Goal: Task Accomplishment & Management: Use online tool/utility

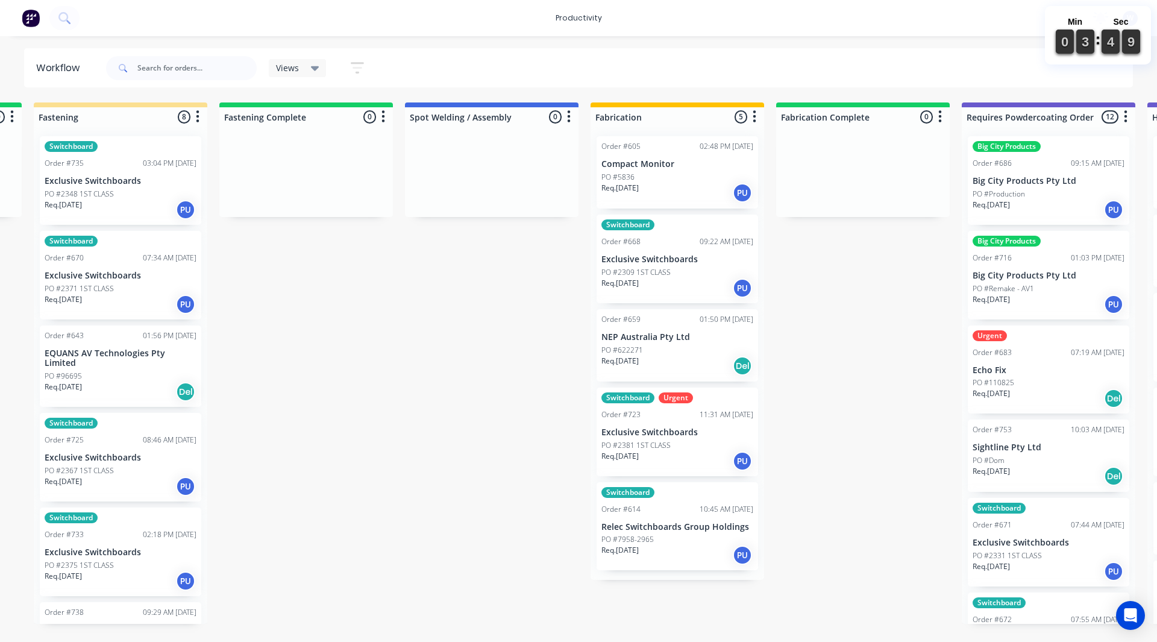
scroll to position [0, 2965]
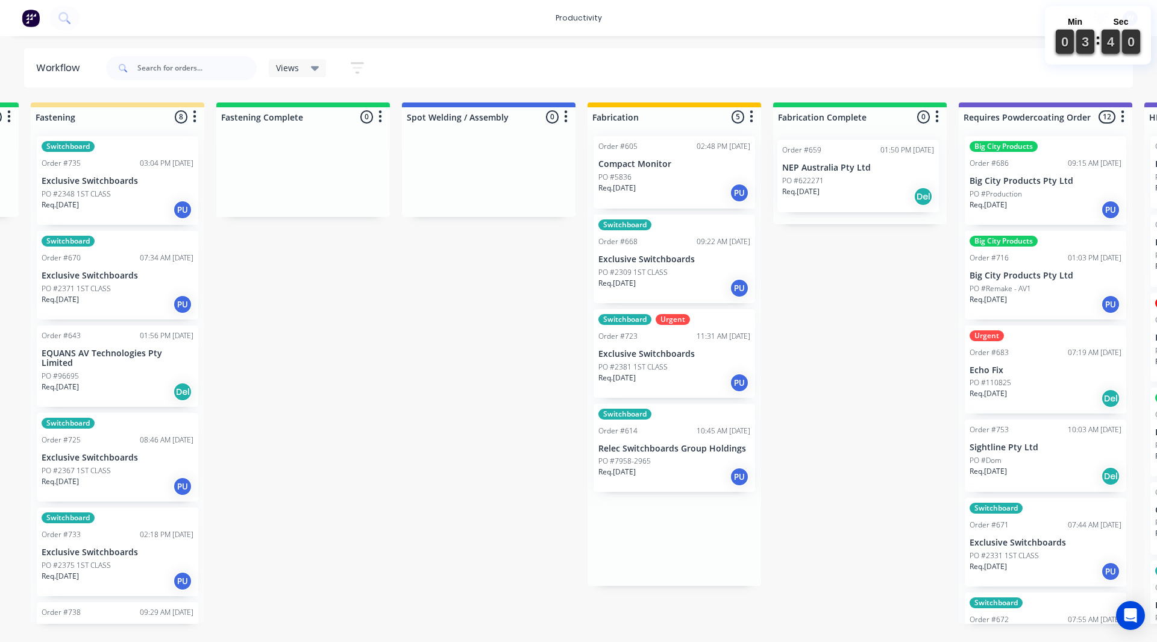
drag, startPoint x: 649, startPoint y: 348, endPoint x: 838, endPoint y: 177, distance: 255.1
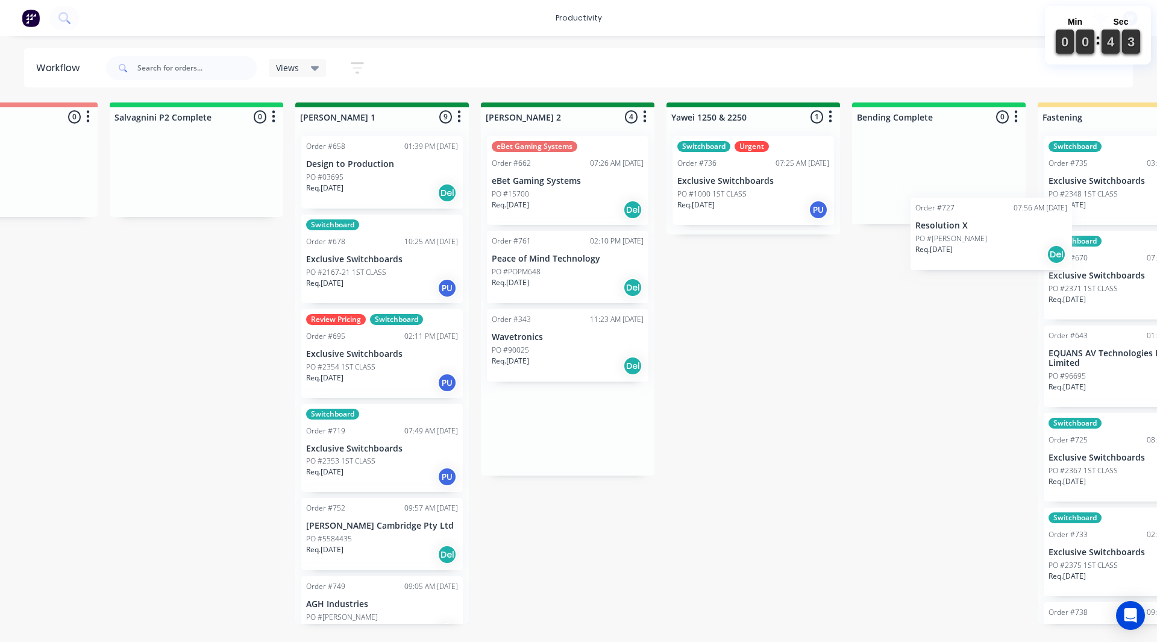
scroll to position [0, 1991]
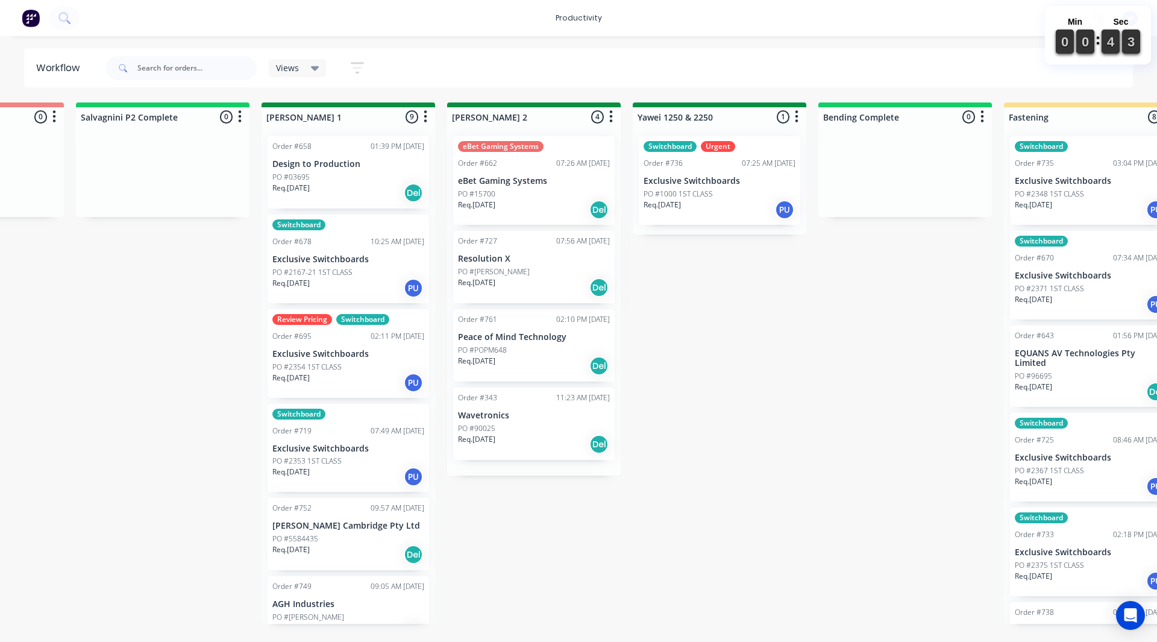
drag, startPoint x: 957, startPoint y: 246, endPoint x: 939, endPoint y: 257, distance: 20.6
drag, startPoint x: 939, startPoint y: 257, endPoint x: 762, endPoint y: 279, distance: 178.5
click at [831, 278] on div "On Hold 1 Sort By Created date Required date Order number Customer name Most re…" at bounding box center [752, 362] width 5504 height 521
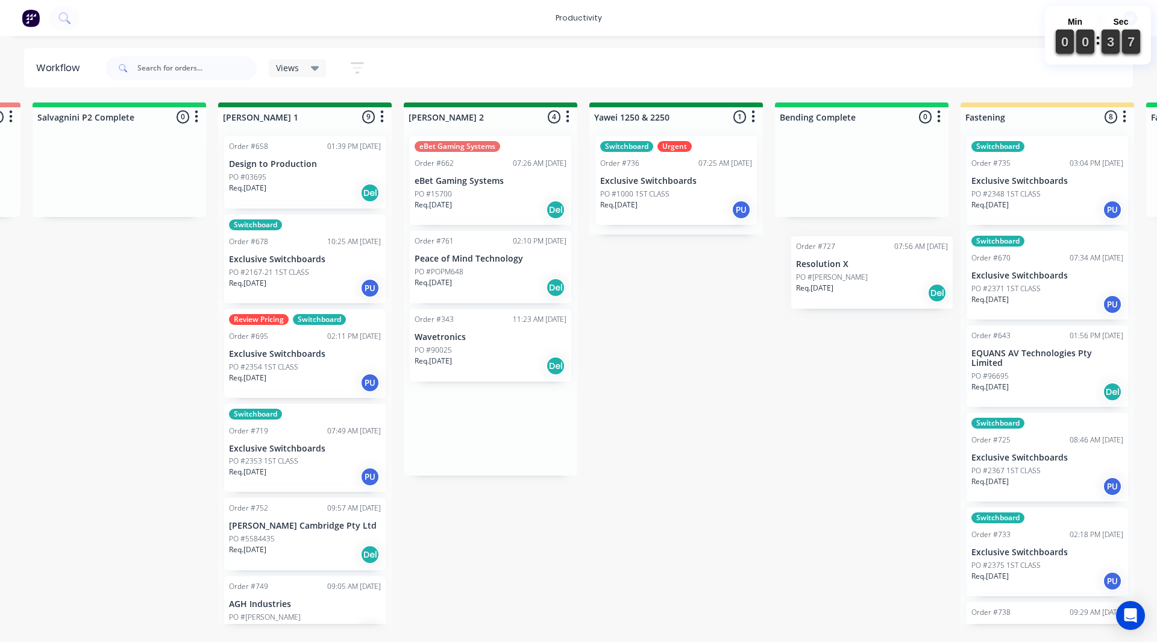
scroll to position [0, 2038]
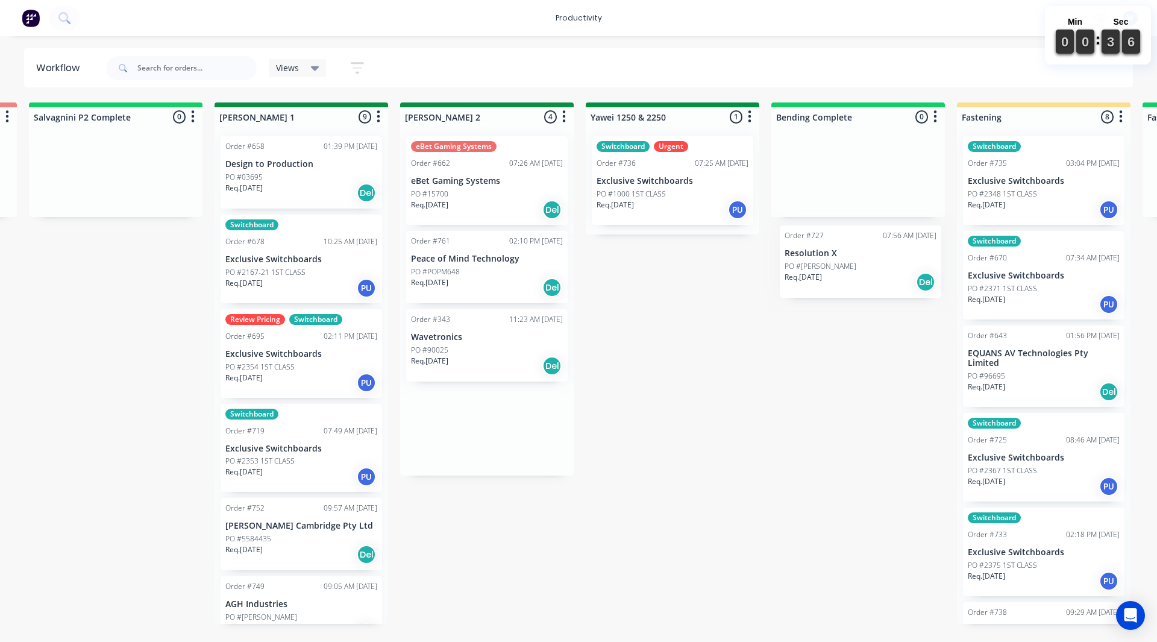
drag, startPoint x: 506, startPoint y: 246, endPoint x: 822, endPoint y: 238, distance: 316.4
click at [832, 240] on div "On Hold 1 Sort By Created date Required date Order number Customer name Most re…" at bounding box center [705, 362] width 5504 height 521
drag, startPoint x: 635, startPoint y: 225, endPoint x: 603, endPoint y: 243, distance: 37.0
click at [628, 228] on div "Switchboard Urgent Order #736 07:25 AM 26/08/25 Exclusive Switchboards PO #1000…" at bounding box center [673, 181] width 174 height 108
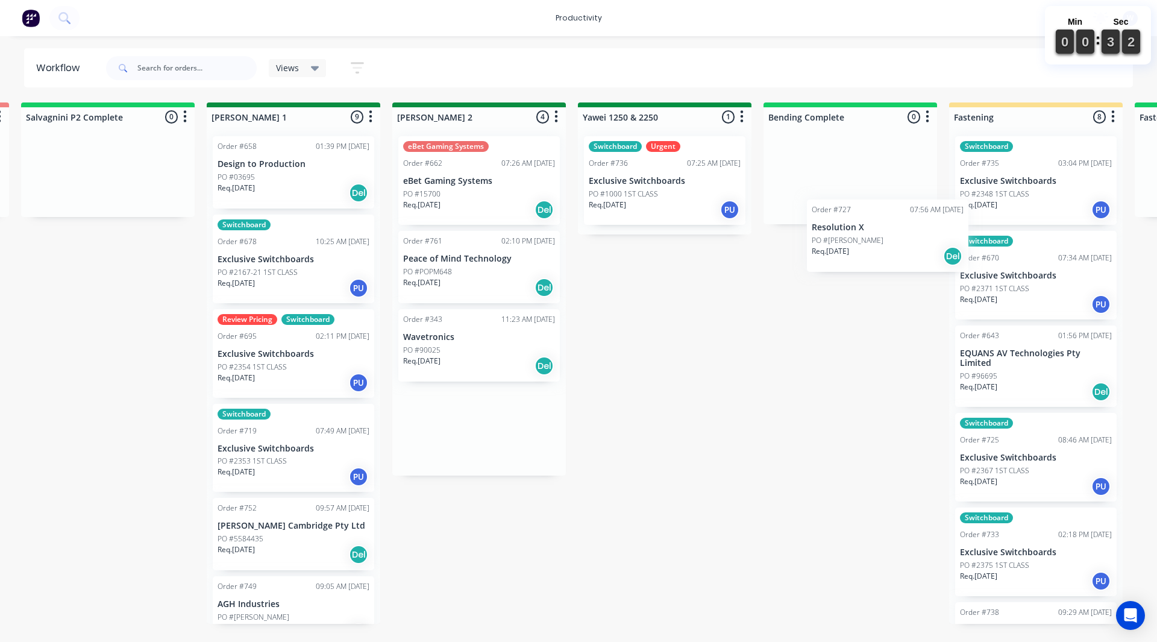
scroll to position [0, 2053]
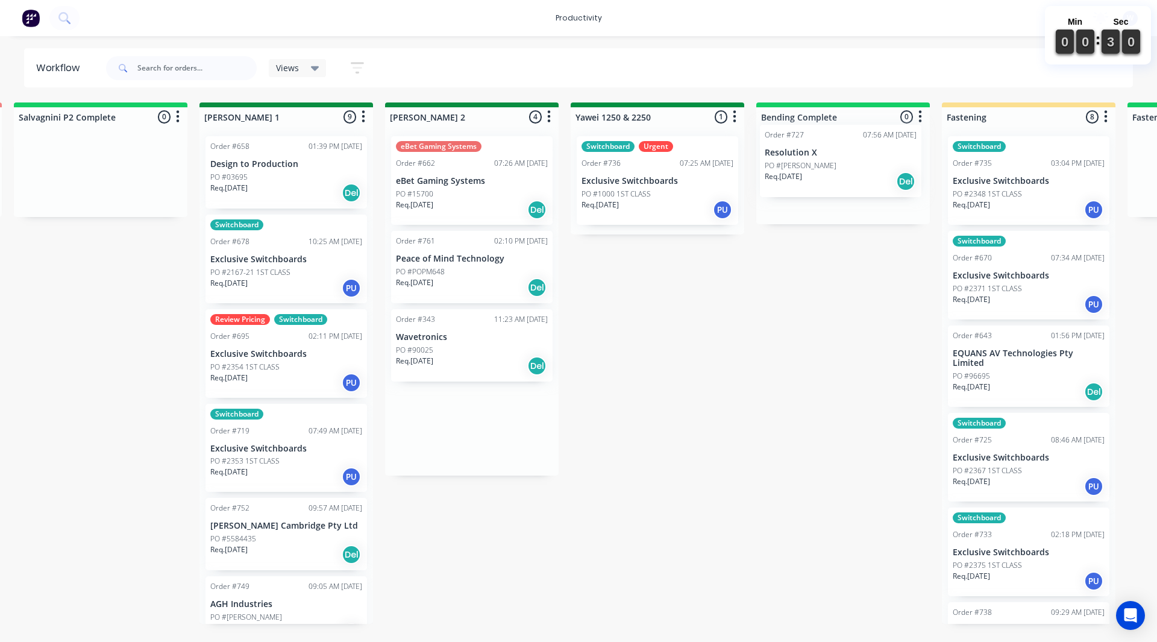
drag, startPoint x: 487, startPoint y: 240, endPoint x: 837, endPoint y: 139, distance: 364.6
click at [845, 141] on div "On Hold 1 Sort By Created date Required date Order number Customer name Most re…" at bounding box center [689, 362] width 5504 height 521
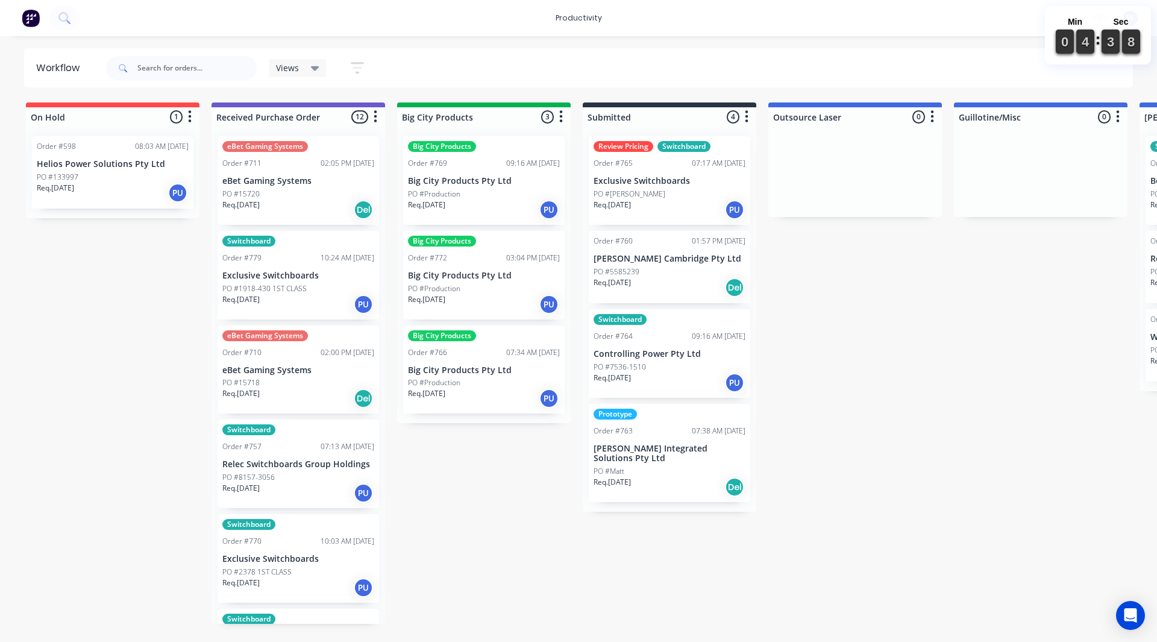
drag, startPoint x: 603, startPoint y: 536, endPoint x: 594, endPoint y: 523, distance: 16.4
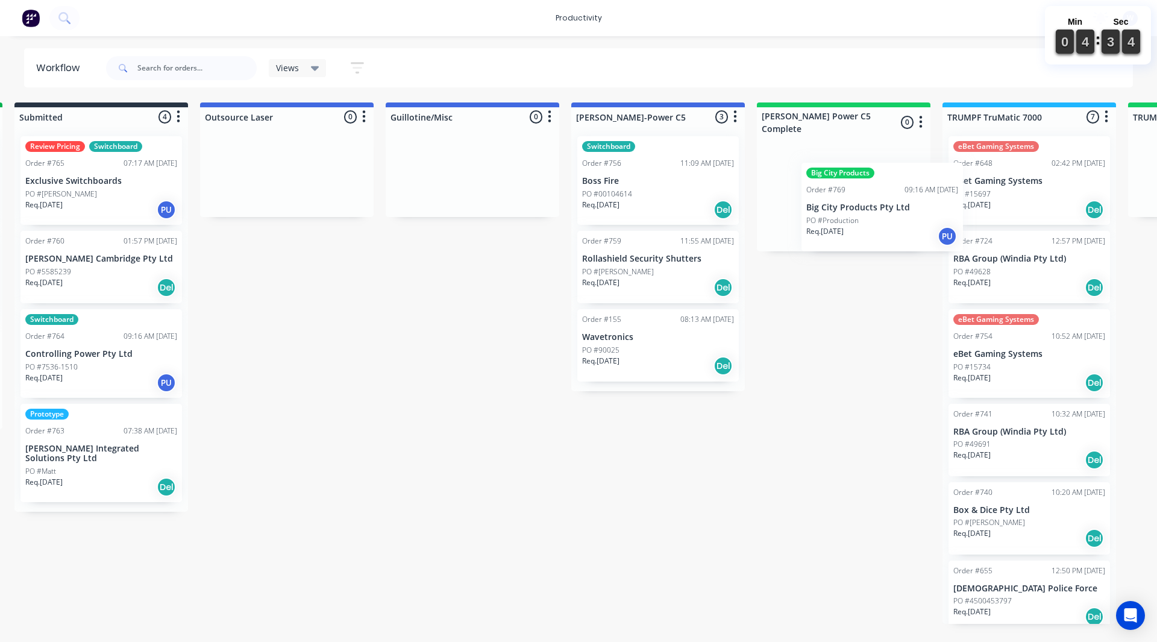
scroll to position [0, 578]
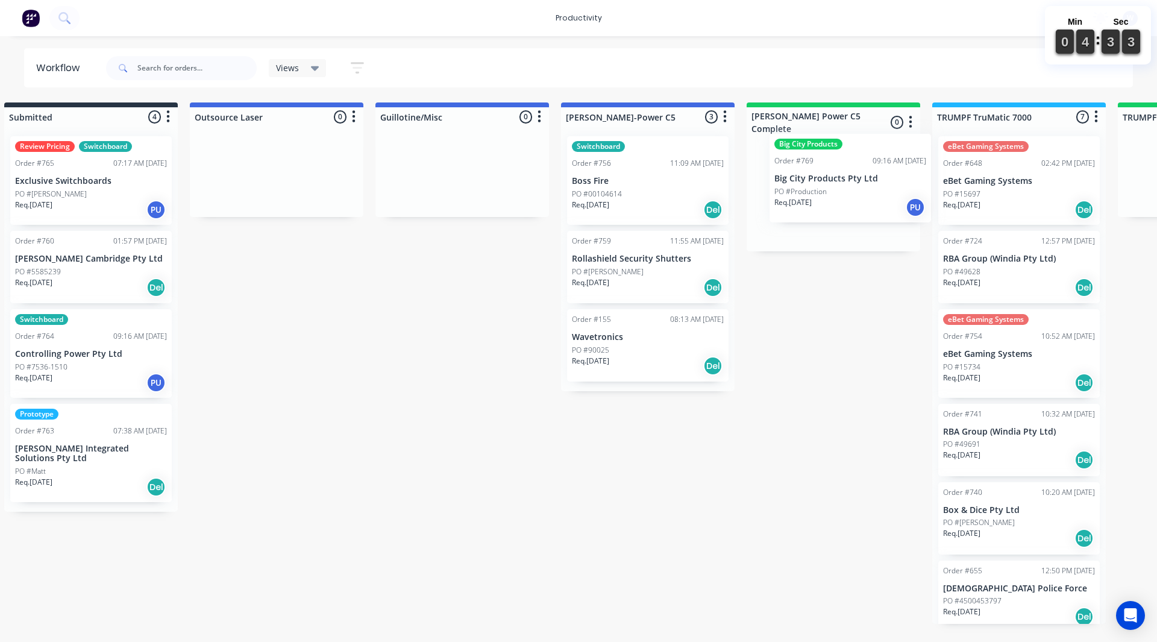
drag, startPoint x: 455, startPoint y: 184, endPoint x: 835, endPoint y: 186, distance: 380.2
click at [200, 67] on input "text" at bounding box center [196, 68] width 119 height 24
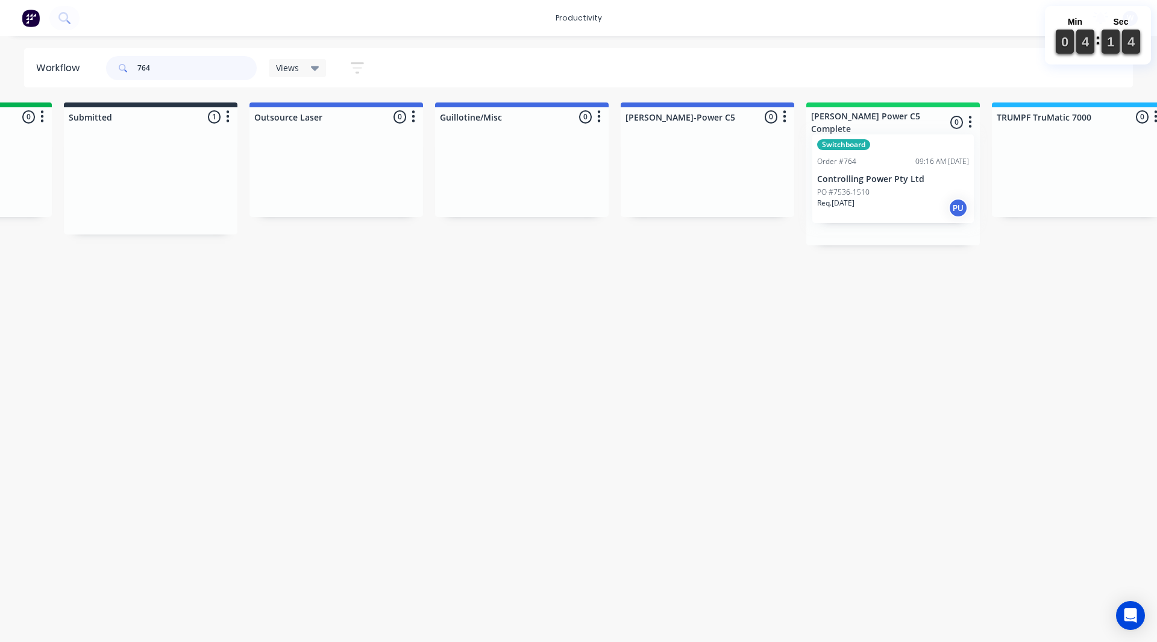
scroll to position [0, 525]
drag, startPoint x: 671, startPoint y: 187, endPoint x: 900, endPoint y: 186, distance: 229.0
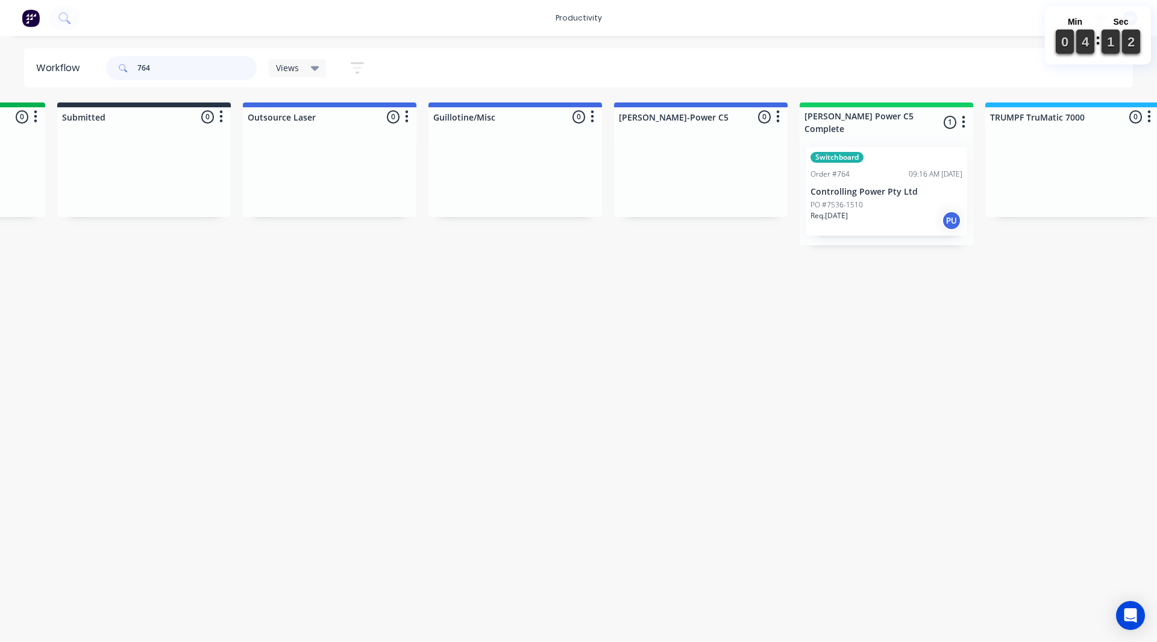
click at [197, 65] on input "764" at bounding box center [196, 68] width 119 height 24
type input "7"
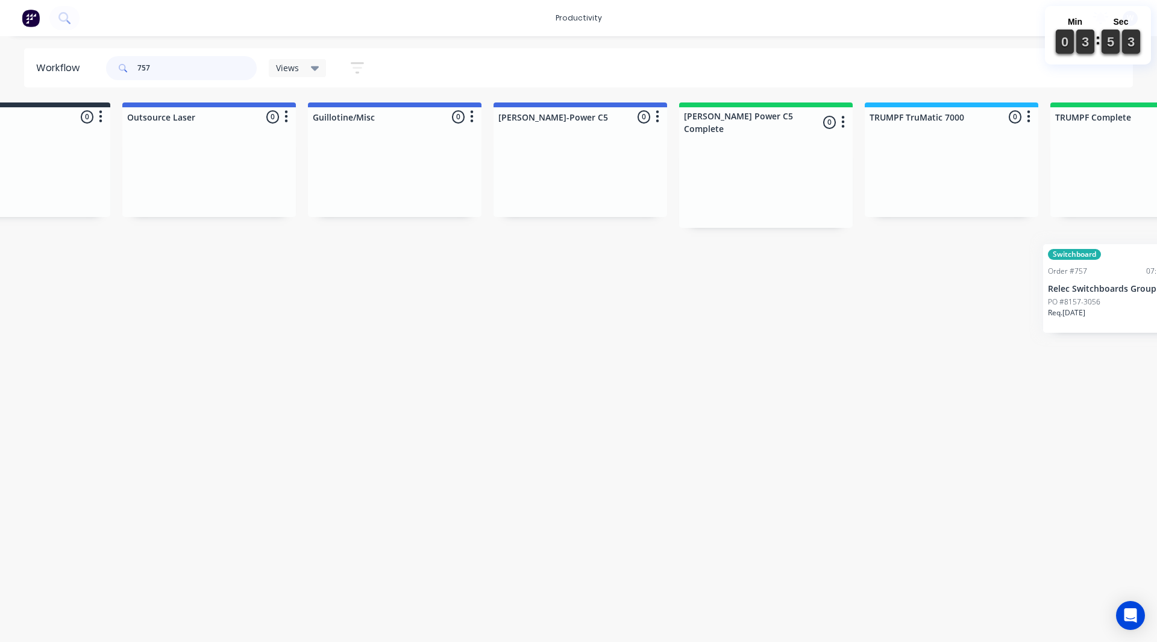
scroll to position [0, 678]
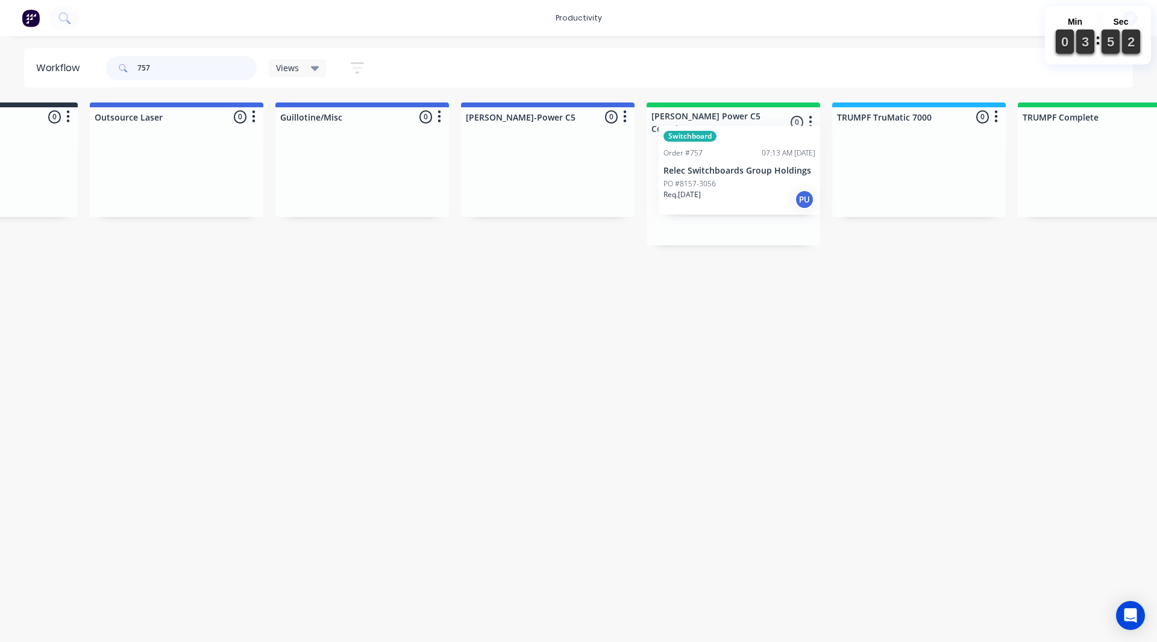
drag, startPoint x: 294, startPoint y: 215, endPoint x: 741, endPoint y: 207, distance: 446.5
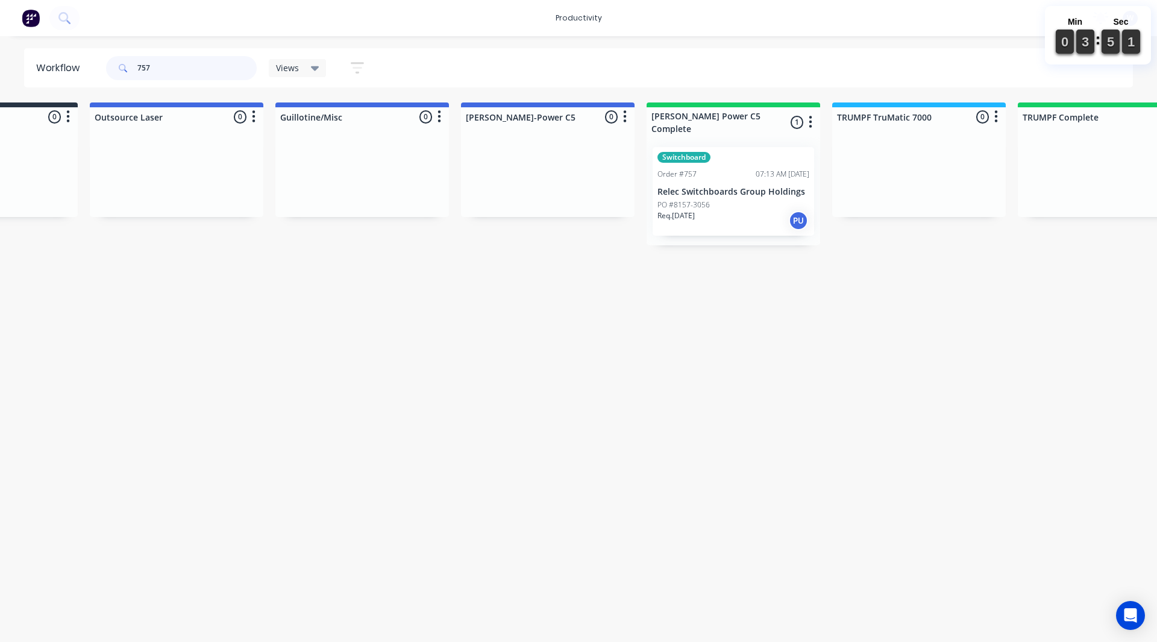
type input "757"
drag, startPoint x: 677, startPoint y: 424, endPoint x: 291, endPoint y: 114, distance: 495.1
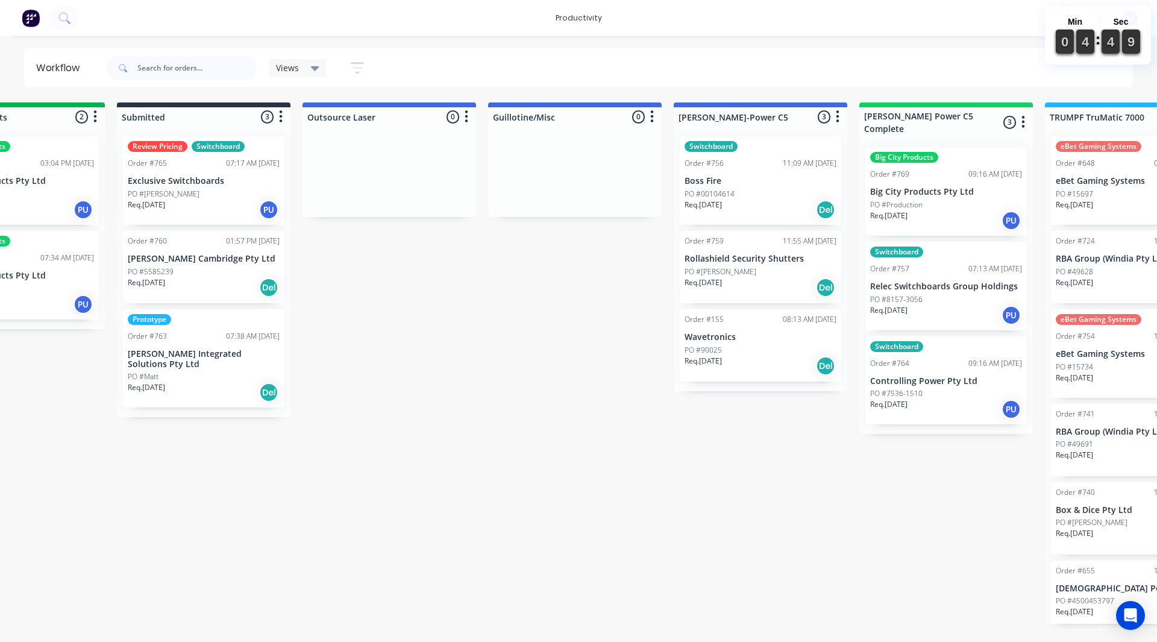
scroll to position [0, 482]
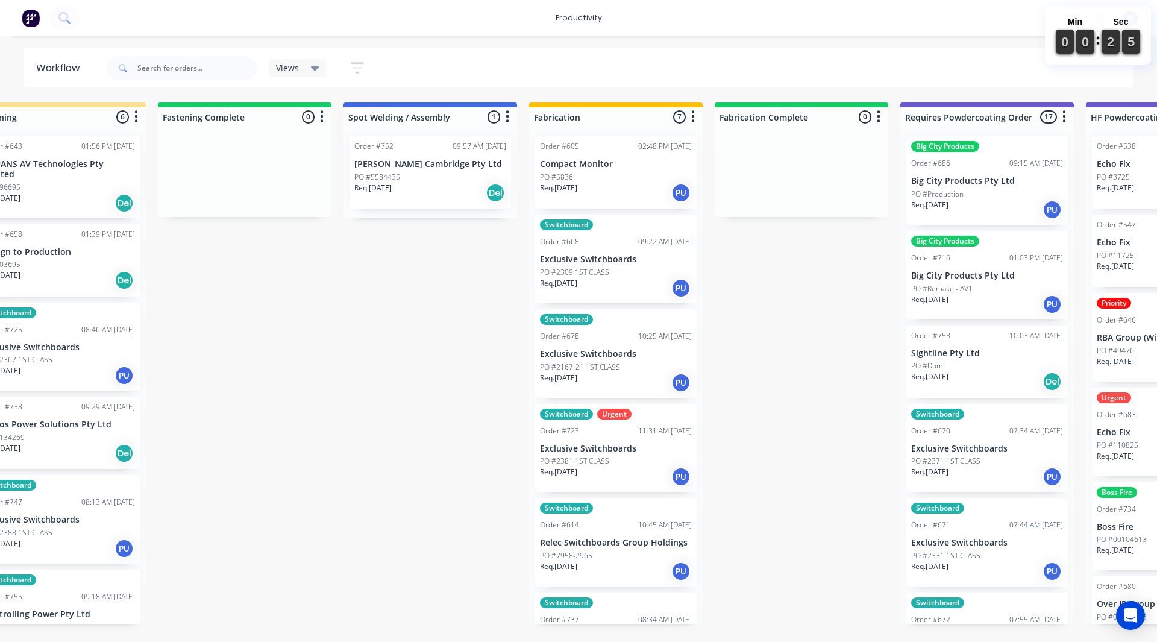
scroll to position [0, 3157]
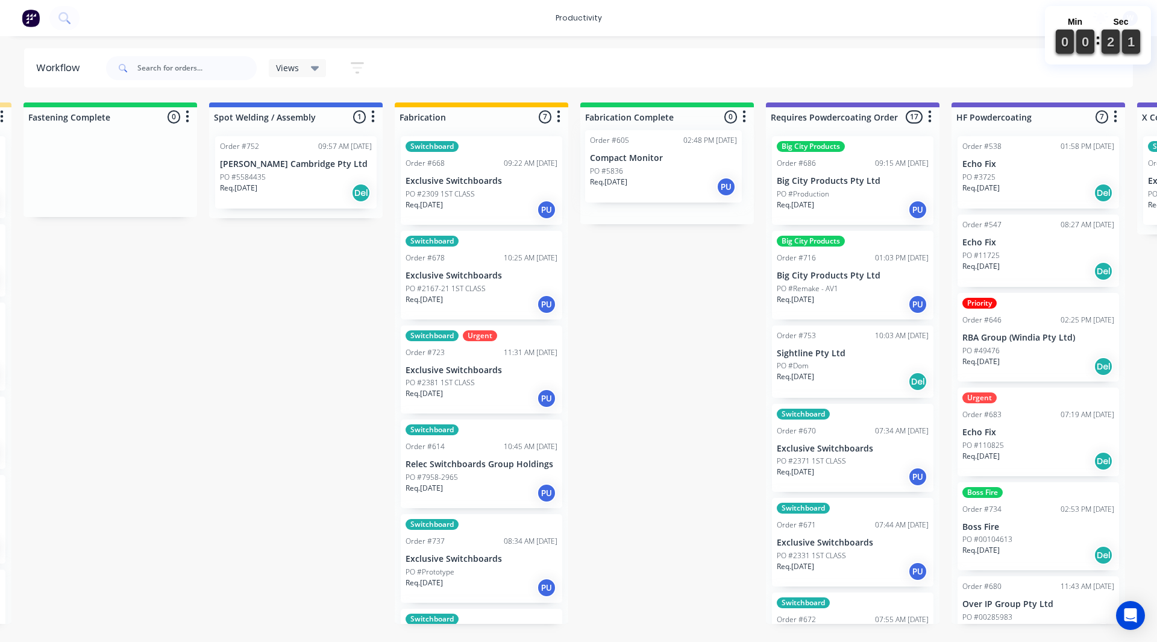
drag, startPoint x: 448, startPoint y: 175, endPoint x: 636, endPoint y: 169, distance: 188.1
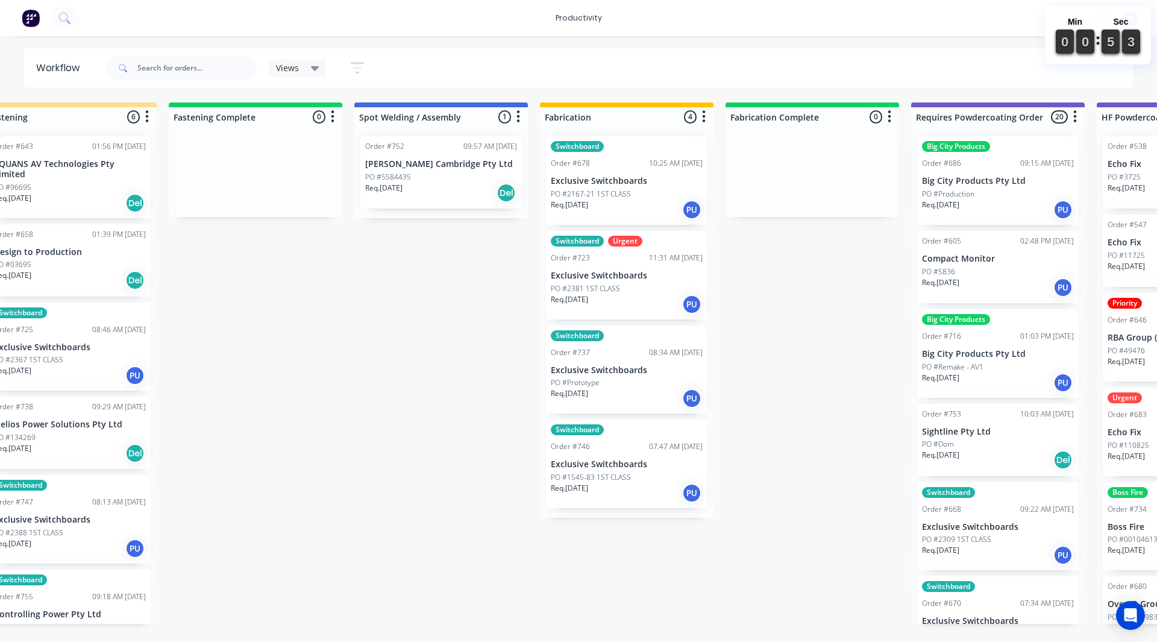
scroll to position [0, 3013]
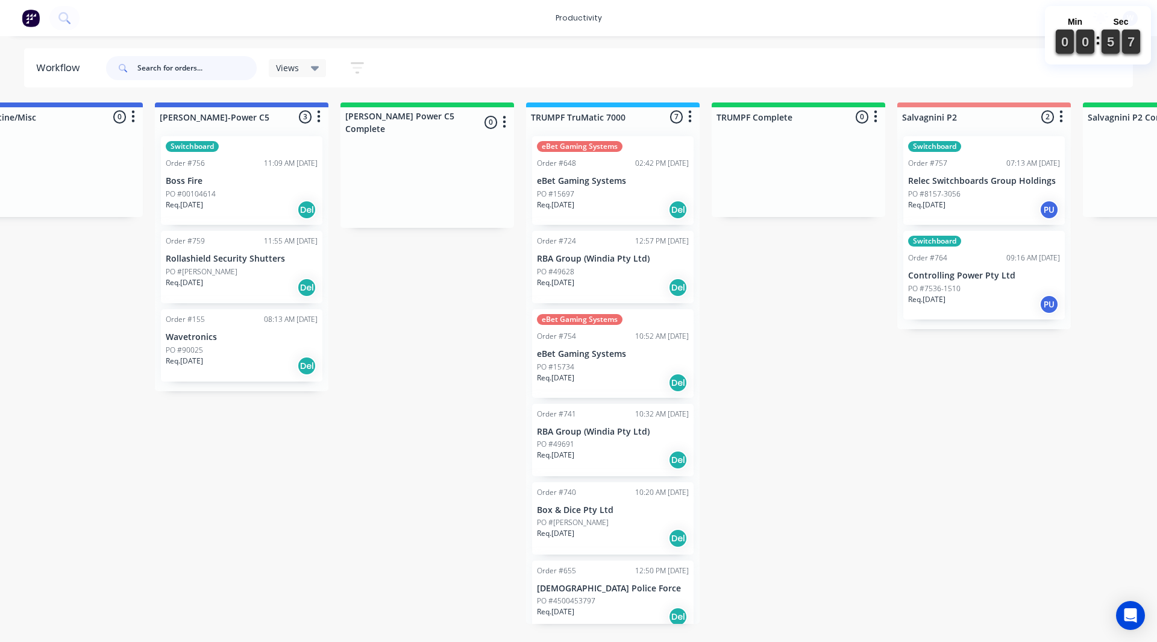
click at [166, 63] on input "text" at bounding box center [196, 68] width 119 height 24
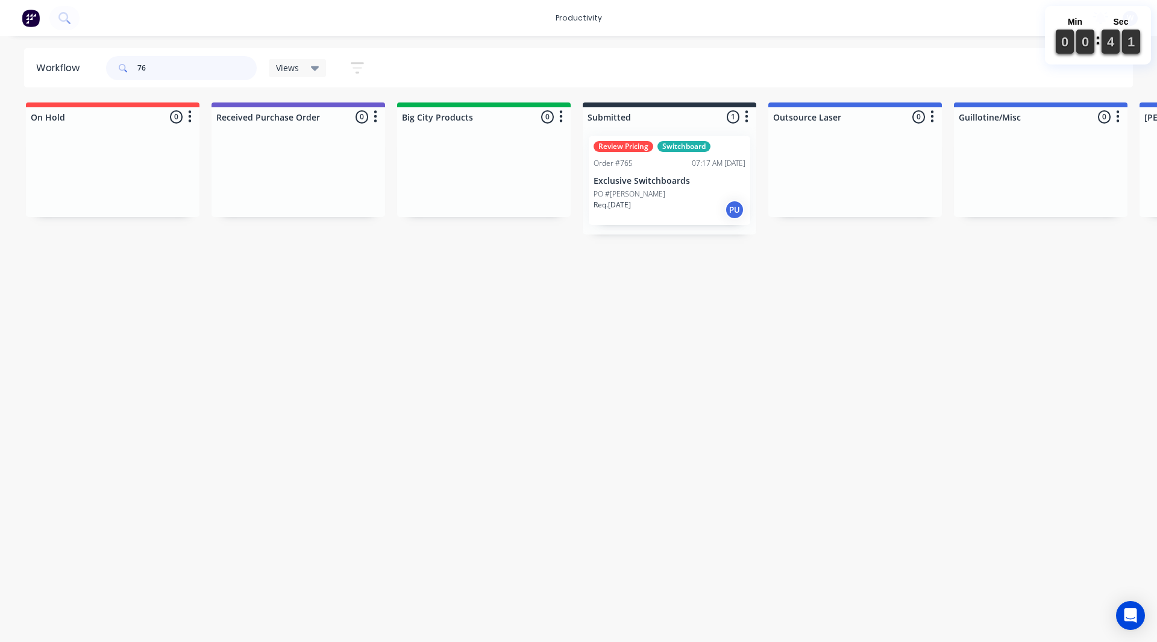
type input "7"
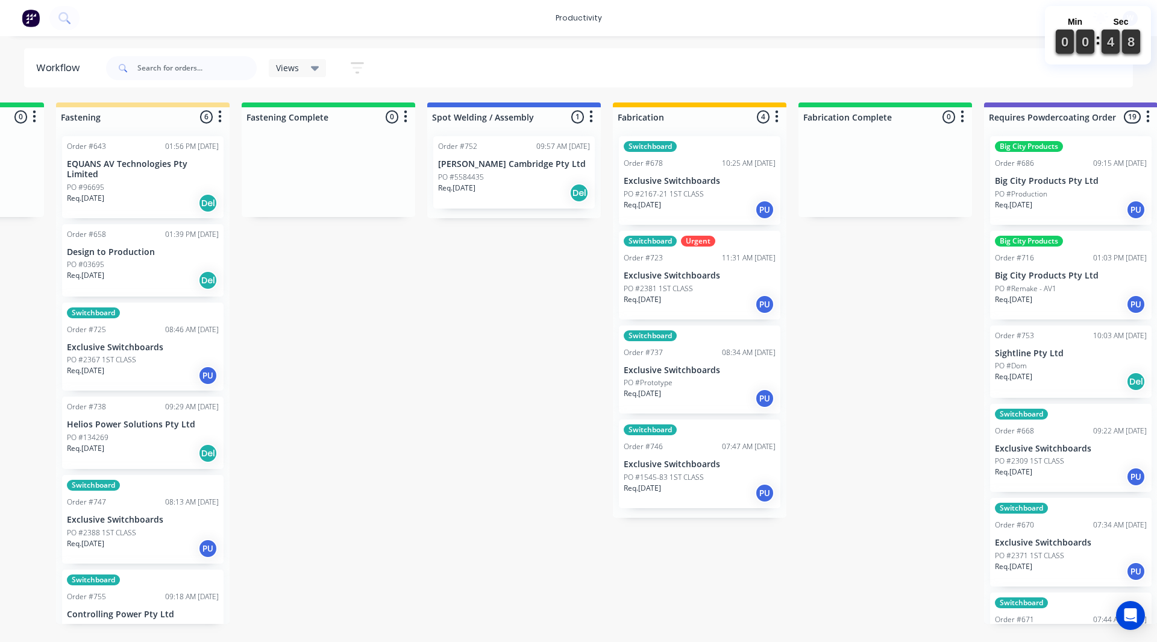
scroll to position [0, 2940]
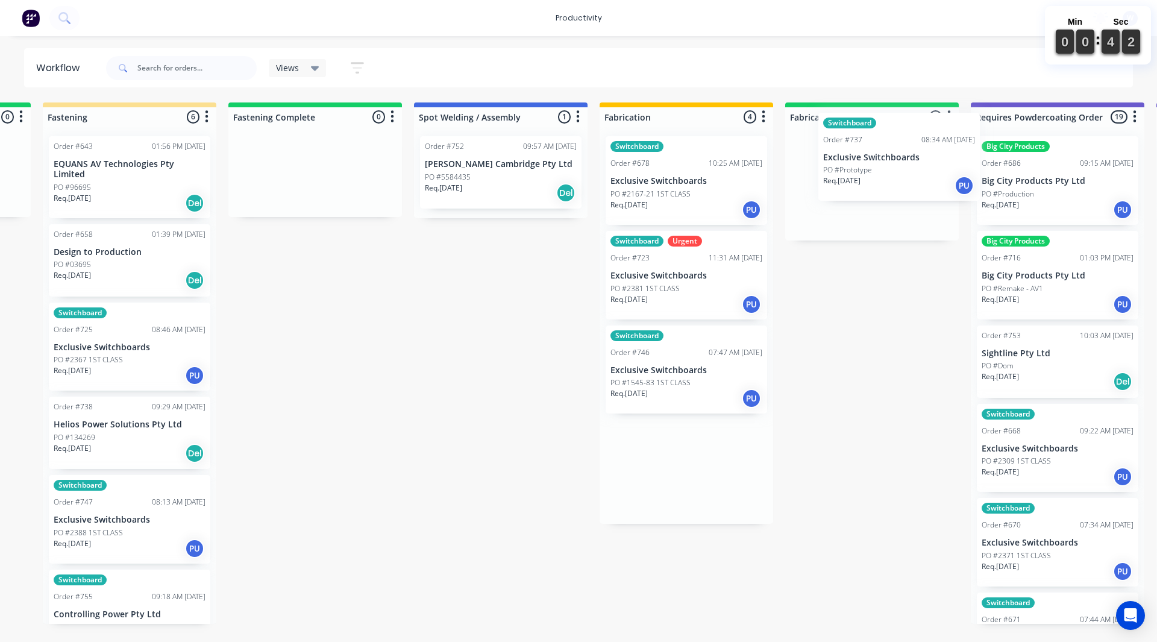
drag, startPoint x: 660, startPoint y: 384, endPoint x: 870, endPoint y: 169, distance: 301.3
